Goal: Browse casually

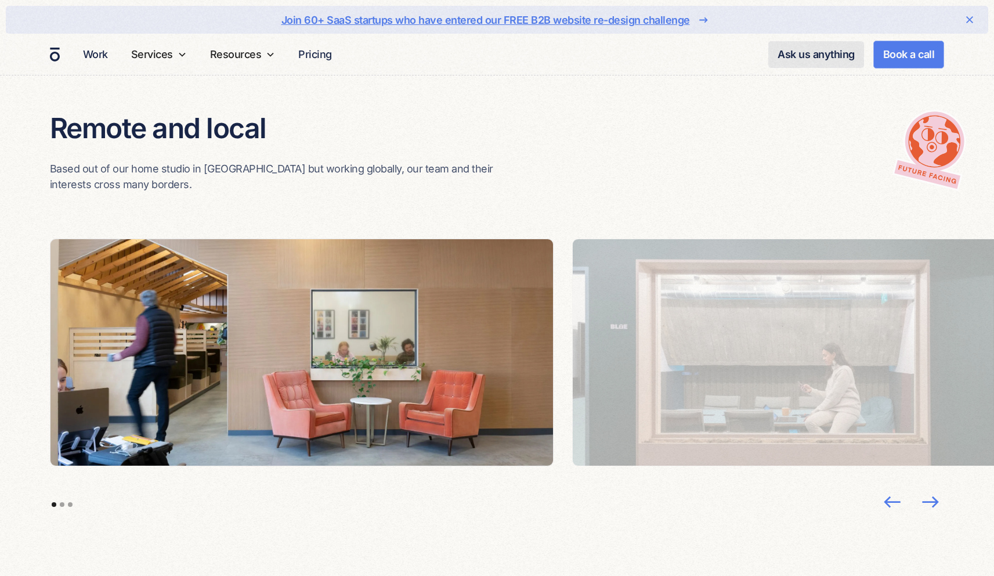
scroll to position [2465, 0]
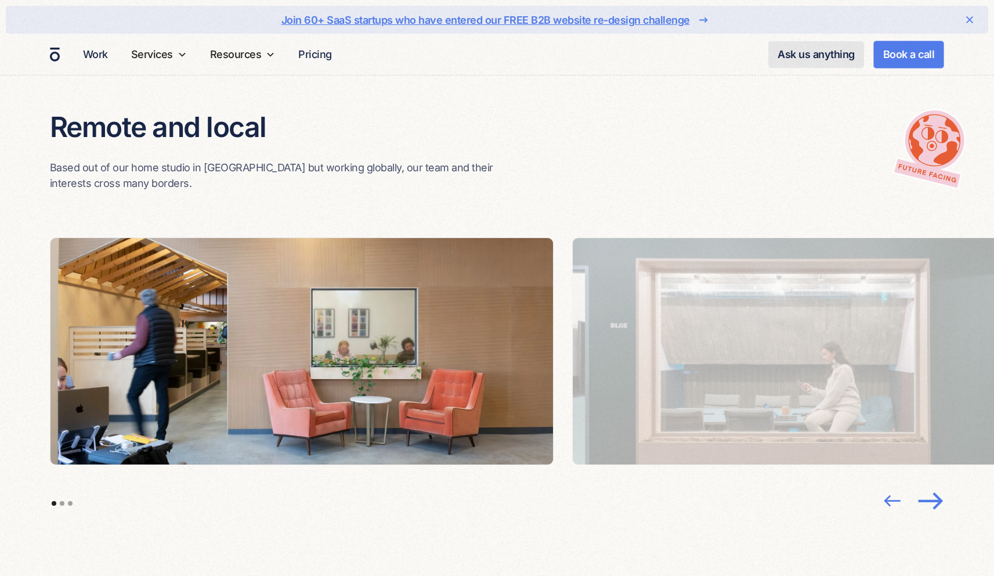
click at [931, 486] on img "next slide" at bounding box center [930, 501] width 31 height 30
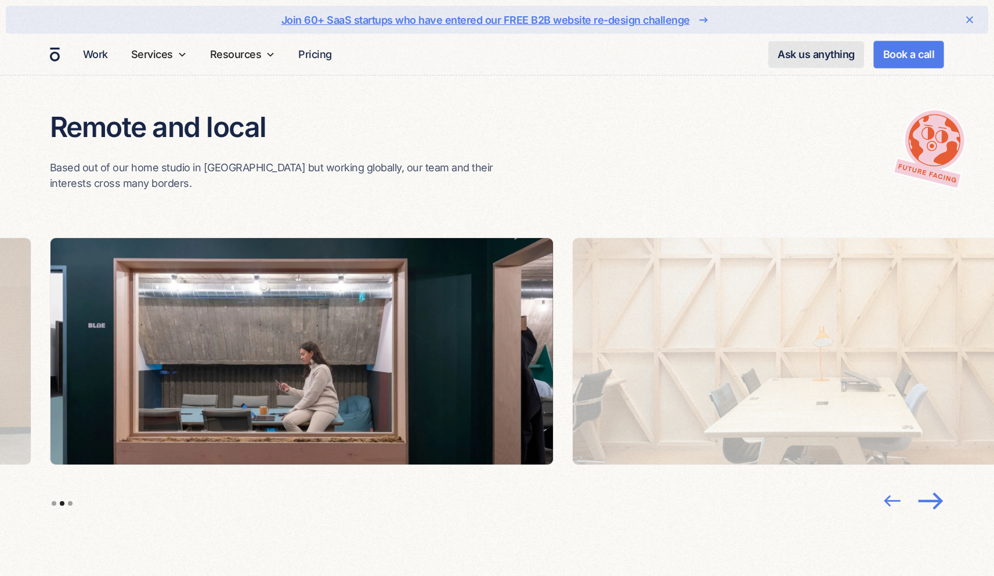
click at [931, 486] on img "next slide" at bounding box center [930, 501] width 31 height 30
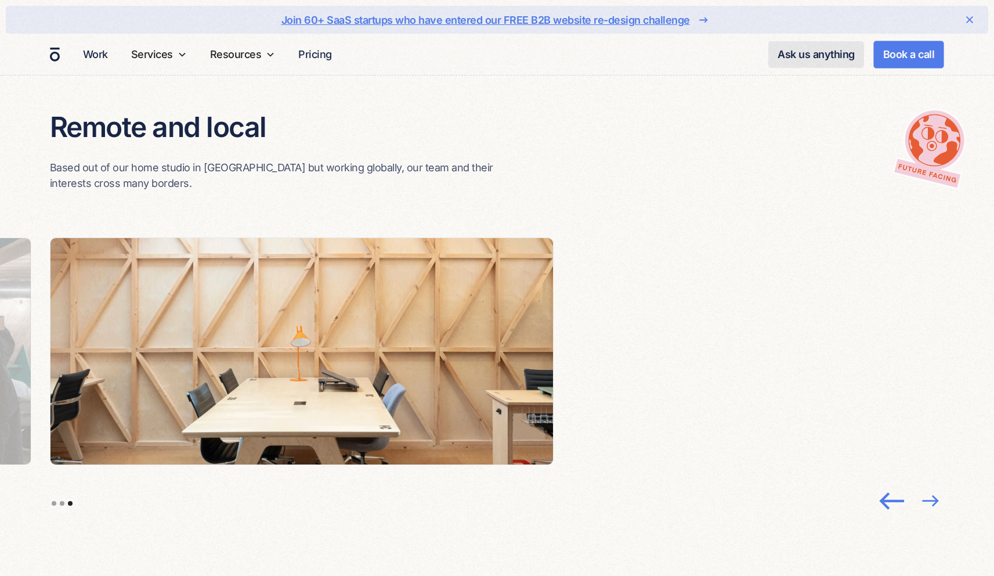
click at [889, 486] on img "previous slide" at bounding box center [893, 501] width 30 height 30
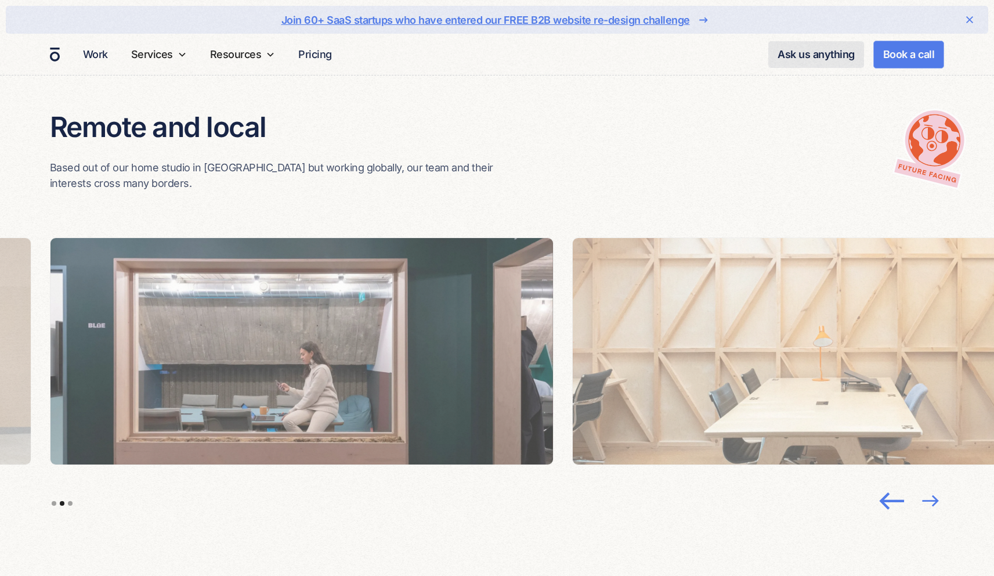
click at [889, 486] on img "previous slide" at bounding box center [893, 501] width 30 height 30
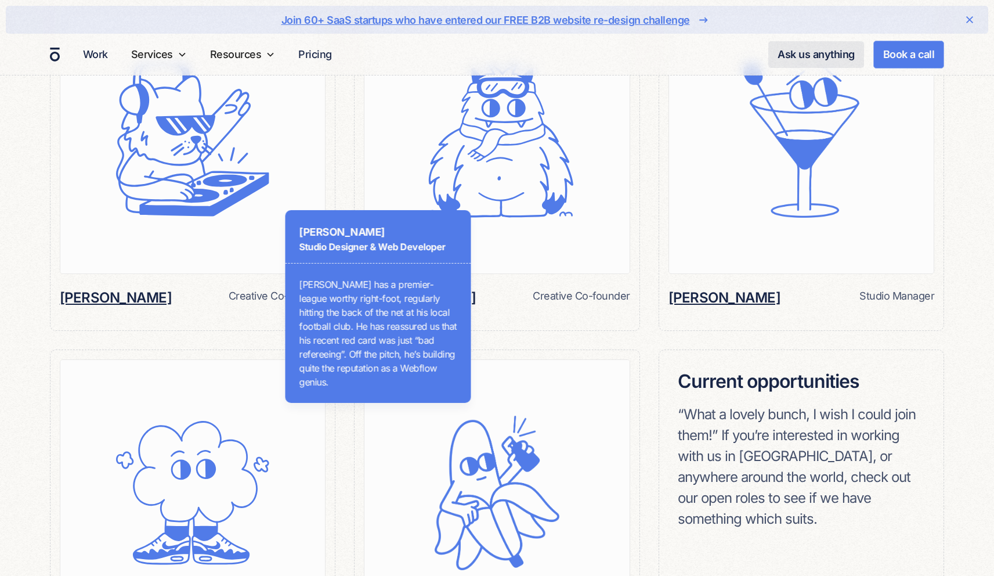
scroll to position [1059, 0]
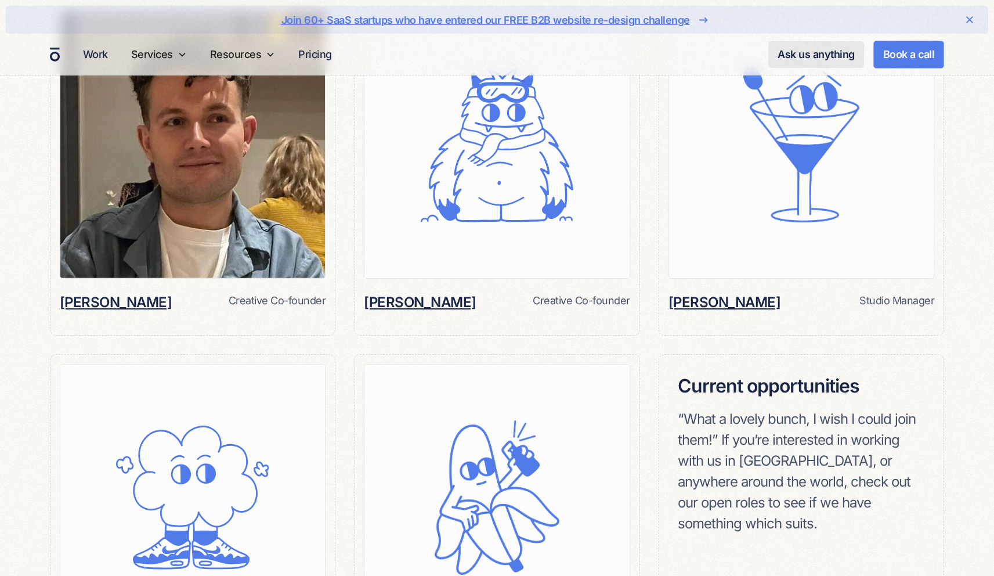
click at [139, 180] on img at bounding box center [192, 145] width 265 height 266
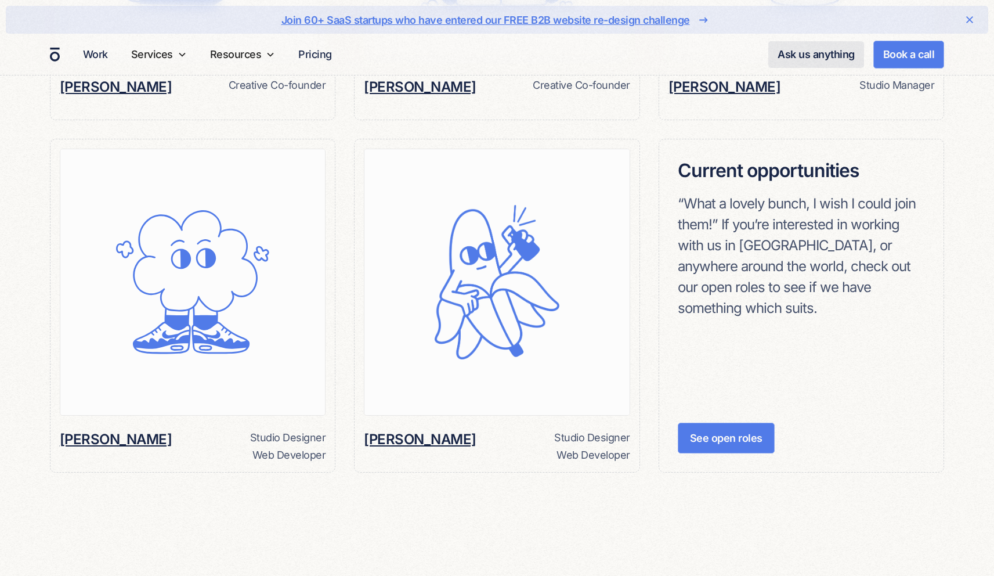
scroll to position [1256, 0]
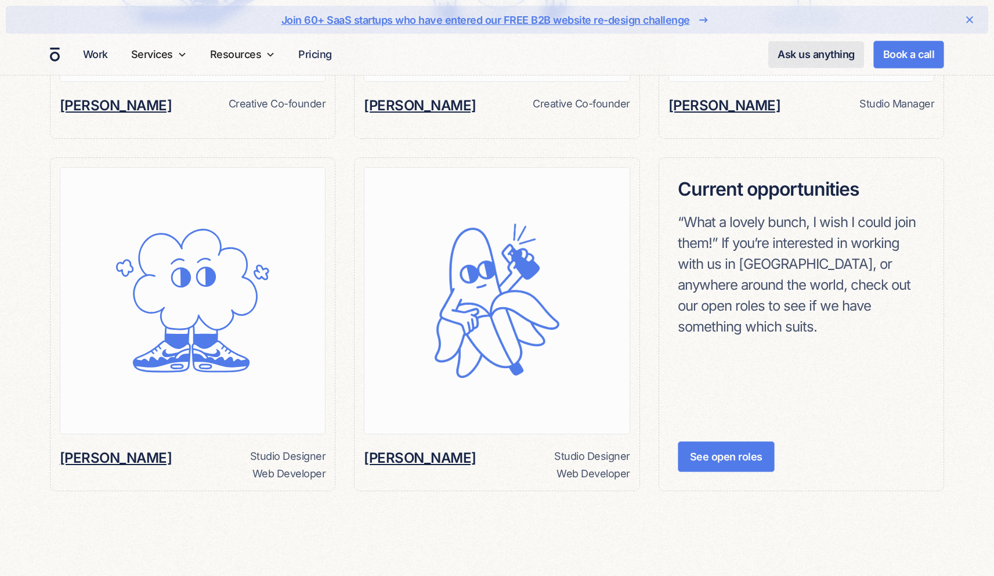
click at [718, 96] on h6 "[PERSON_NAME]" at bounding box center [724, 106] width 113 height 20
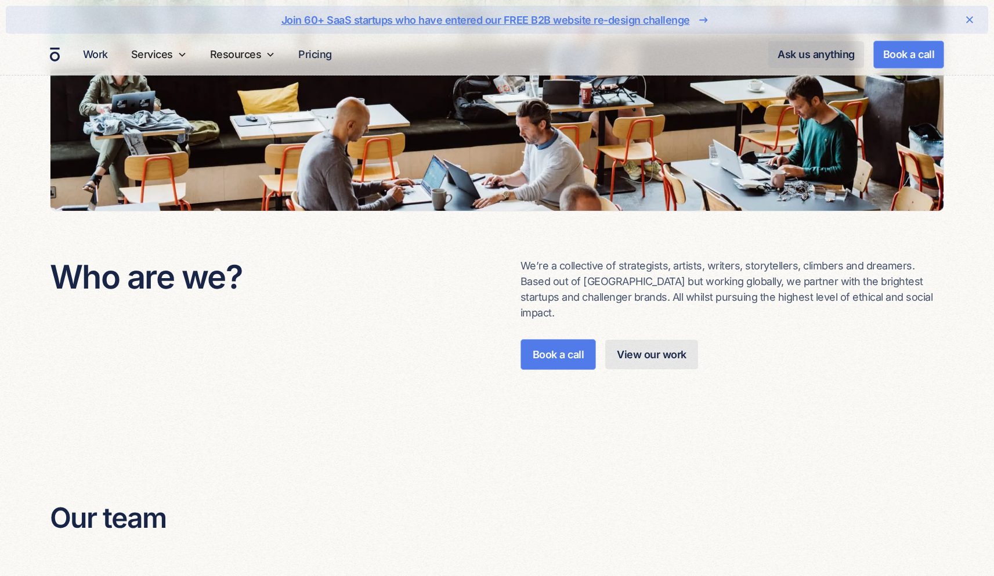
scroll to position [368, 0]
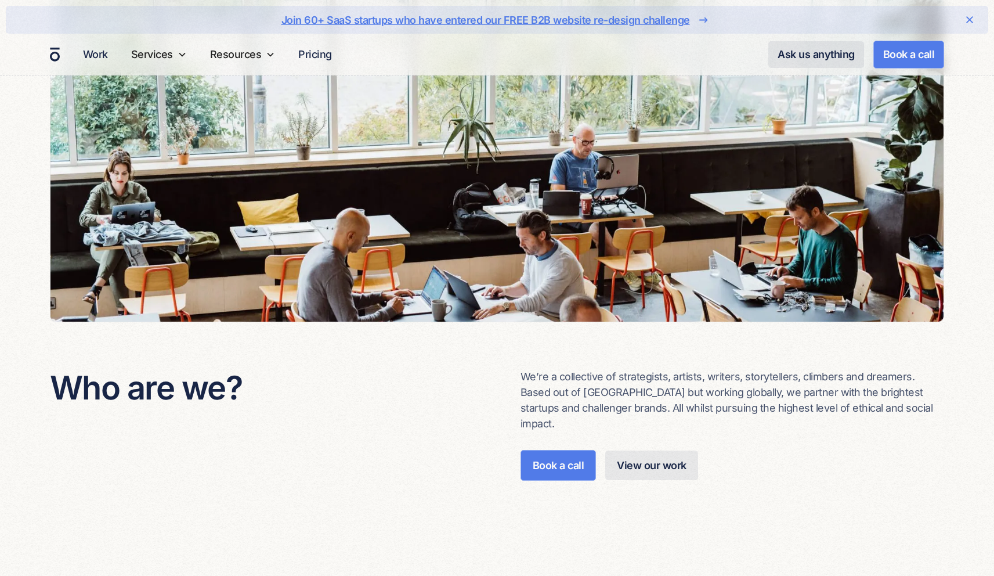
click at [336, 406] on h3 "Who are we?" at bounding box center [262, 387] width 424 height 39
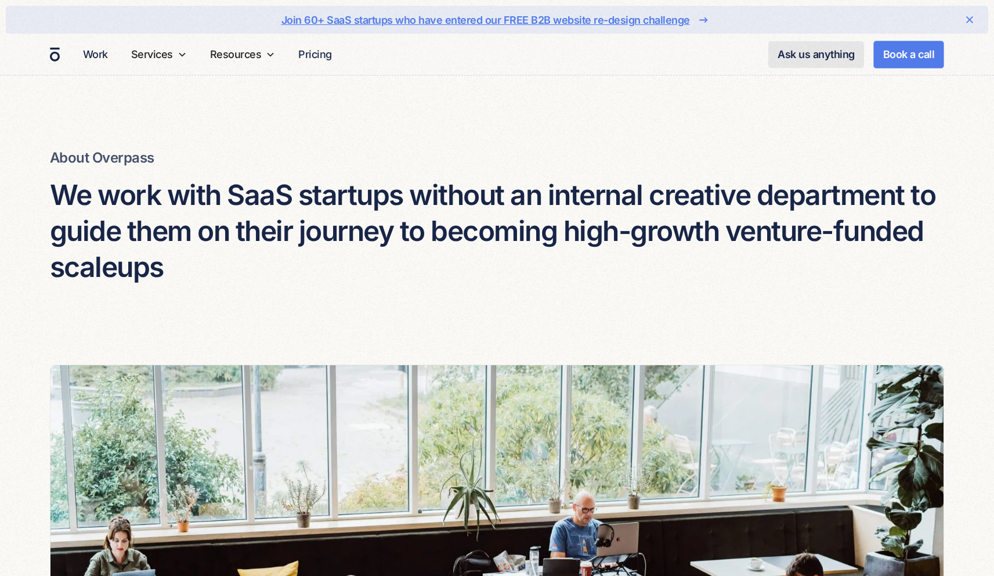
scroll to position [0, 0]
click at [266, 294] on div "About Overpass We work with SaaS startups without an internal creative departme…" at bounding box center [497, 224] width 895 height 281
click at [373, 146] on div "About Overpass We work with SaaS startups without an internal creative departme…" at bounding box center [497, 224] width 895 height 281
click at [53, 56] on img "home" at bounding box center [55, 54] width 12 height 17
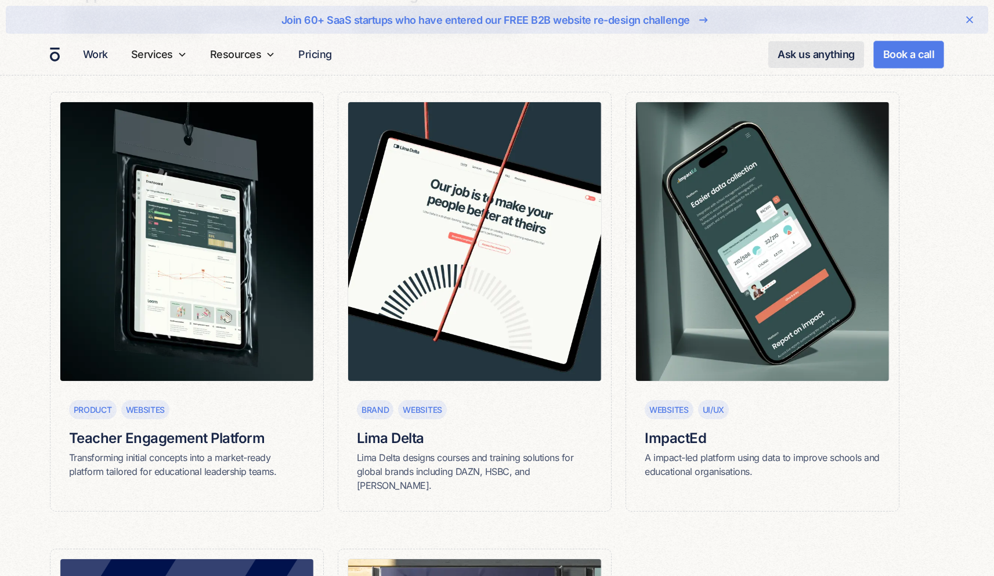
scroll to position [1125, 0]
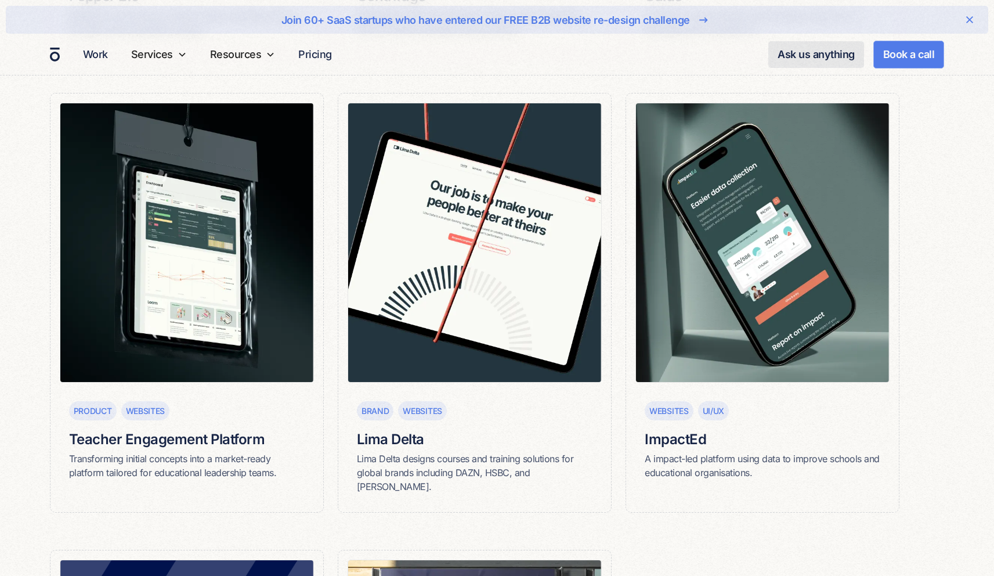
click at [28, 202] on div "CRO Website Parsel Design and develop a landing page [DATE] for a logistics and…" at bounding box center [497, 92] width 994 height 1909
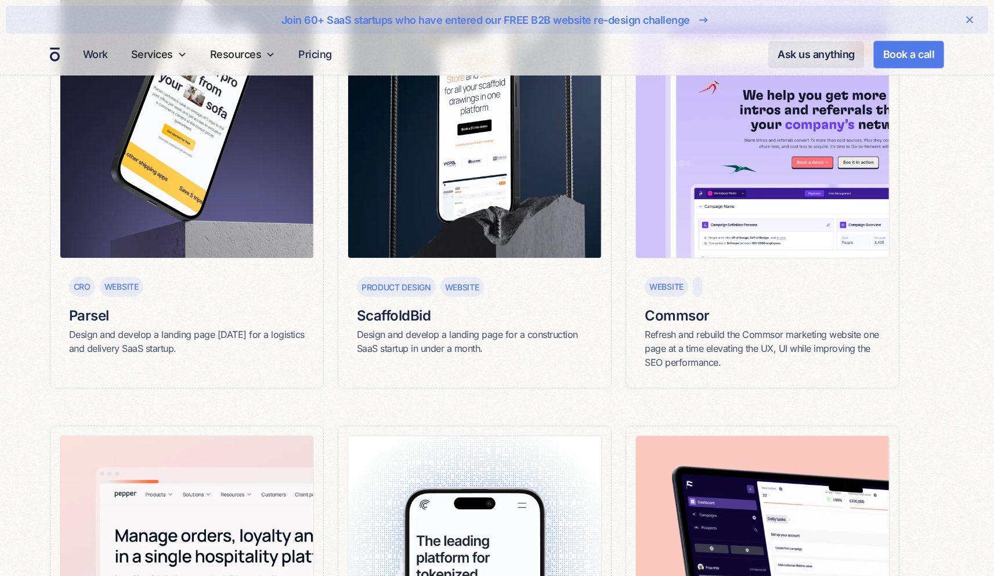
scroll to position [0, 0]
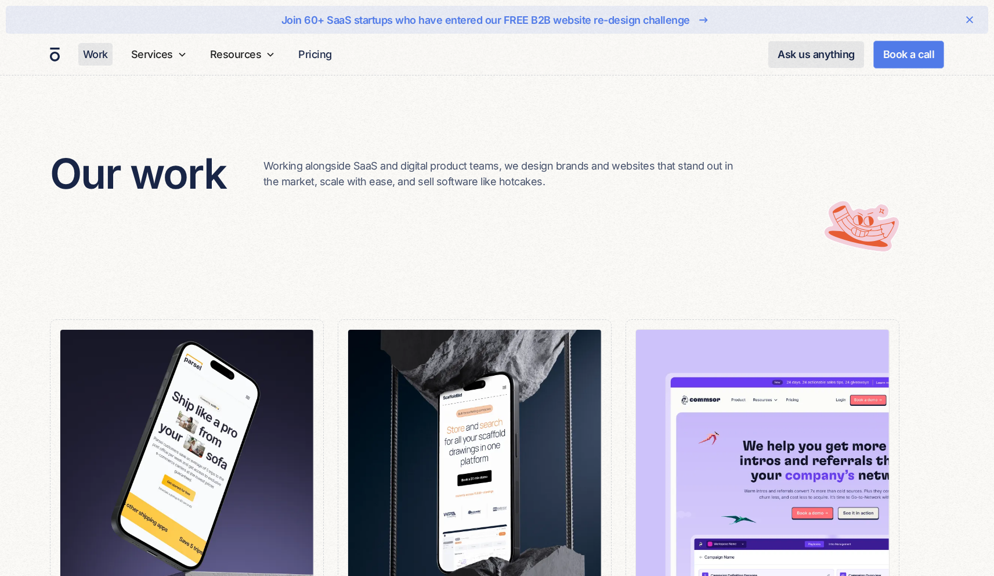
click at [98, 60] on link "Work" at bounding box center [95, 54] width 34 height 23
